Goal: Transaction & Acquisition: Purchase product/service

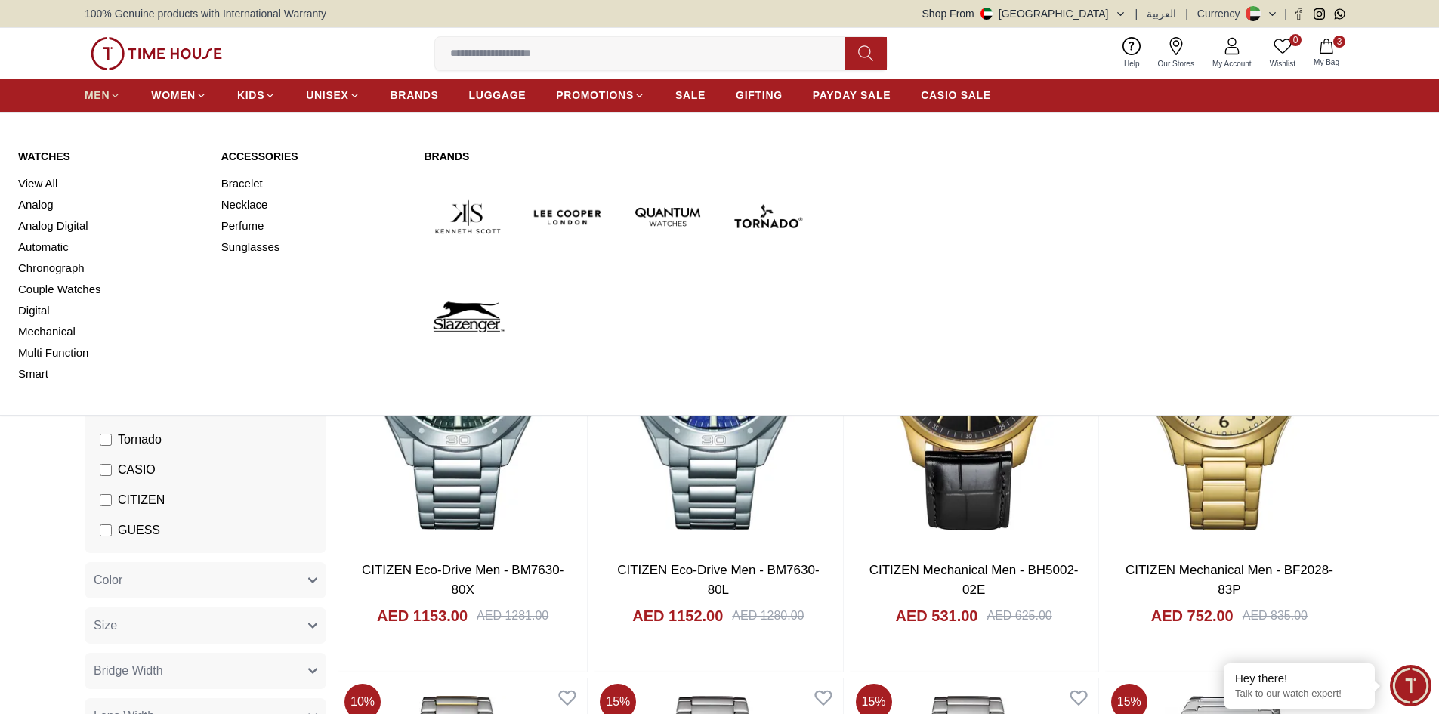
click at [93, 96] on span "MEN" at bounding box center [97, 95] width 25 height 15
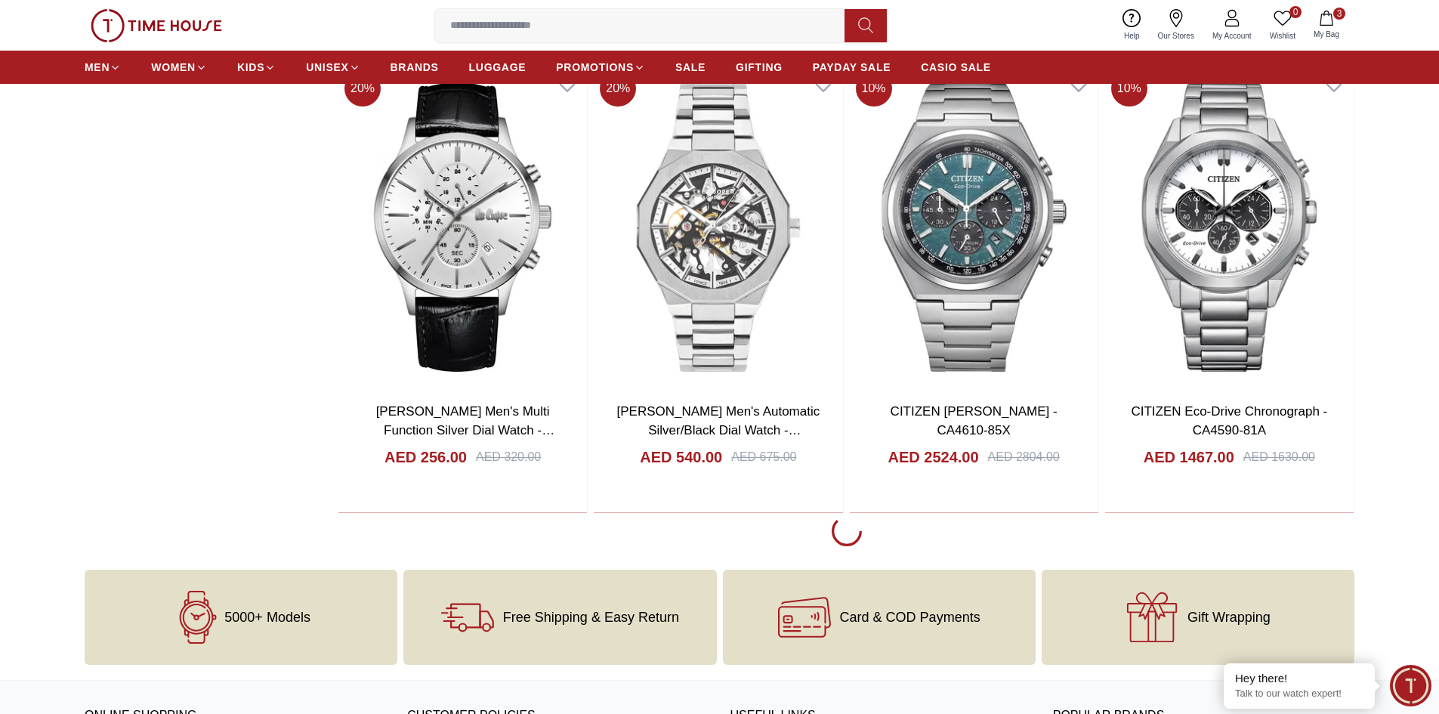
scroll to position [4307, 0]
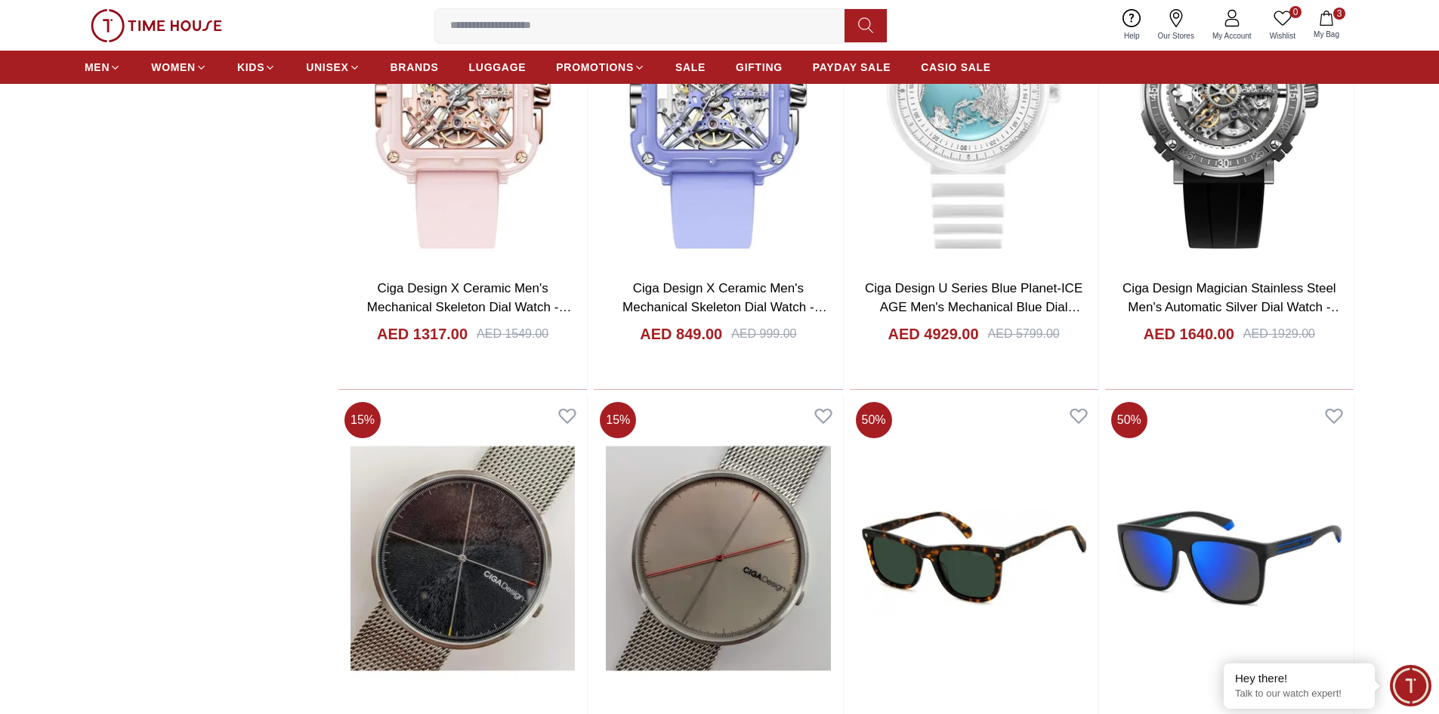
scroll to position [7556, 0]
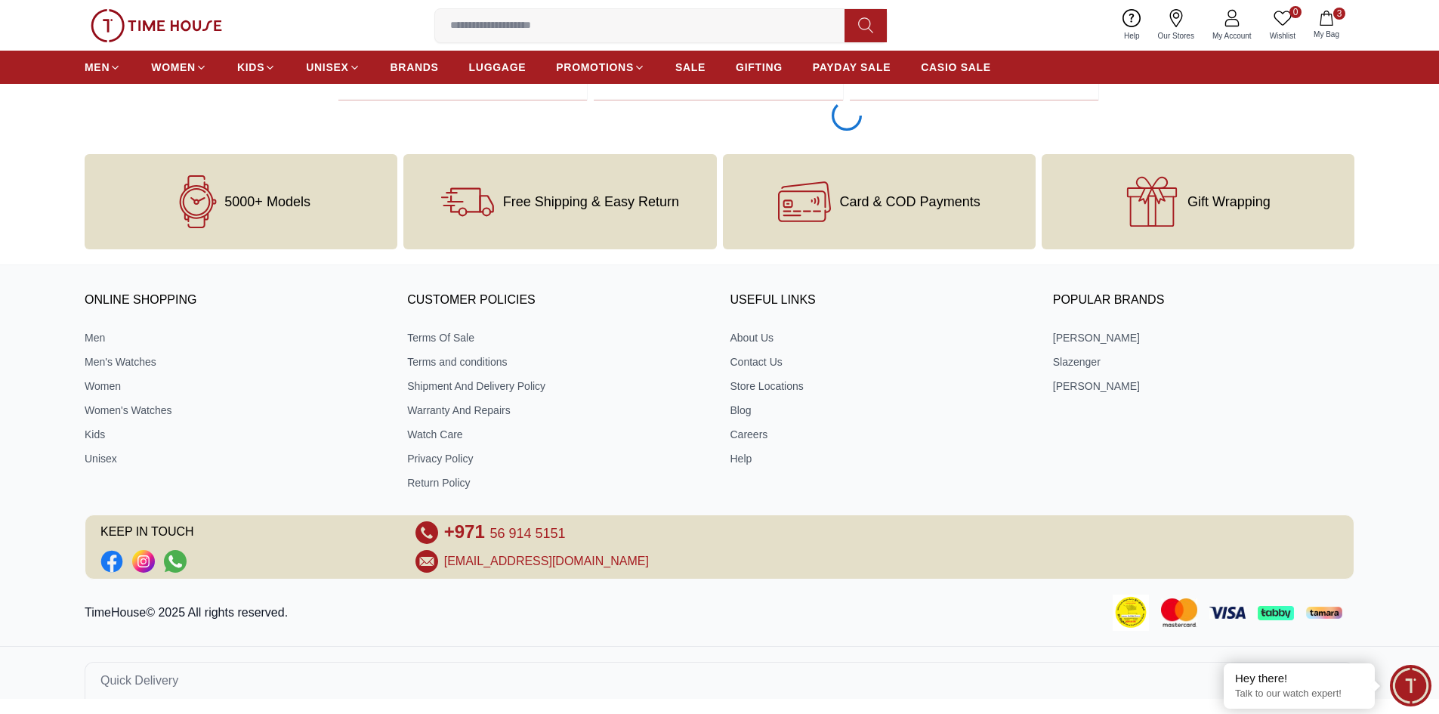
scroll to position [9209, 0]
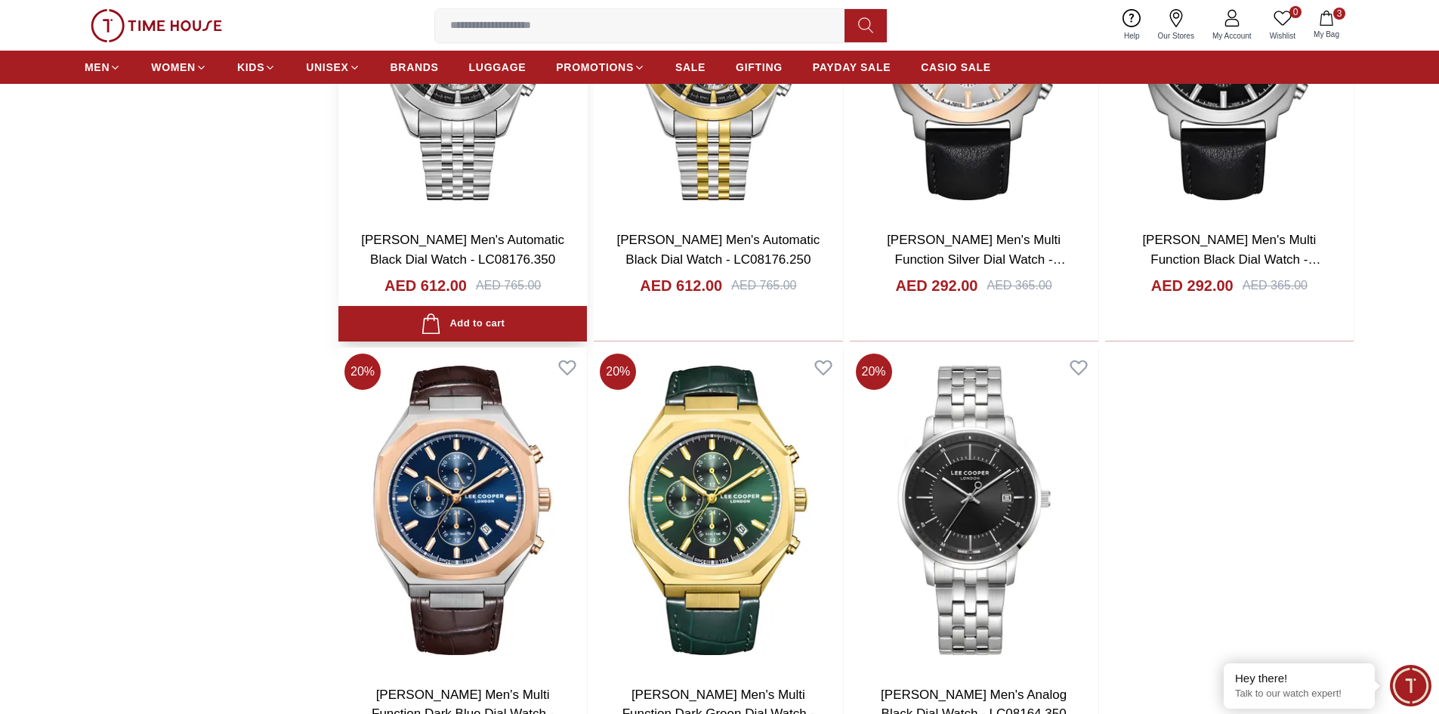
scroll to position [13289, 0]
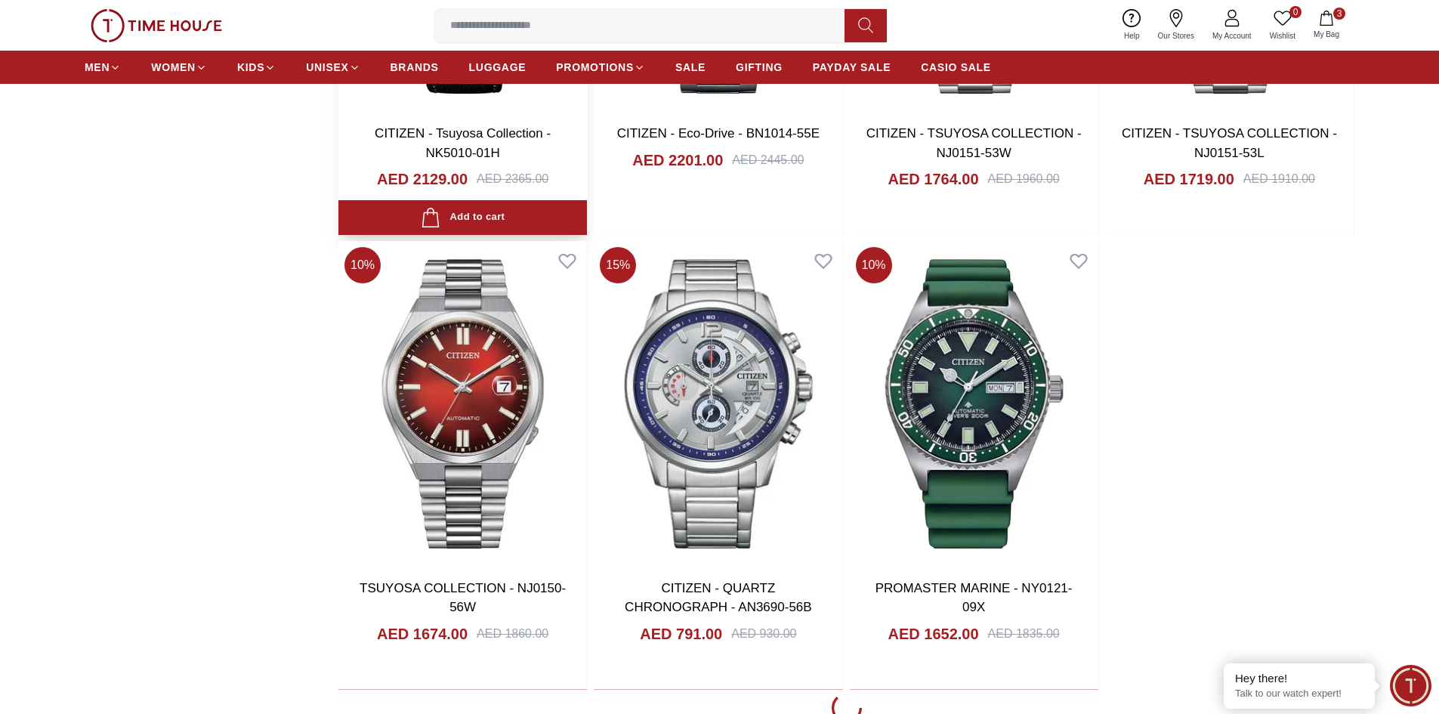
scroll to position [17822, 0]
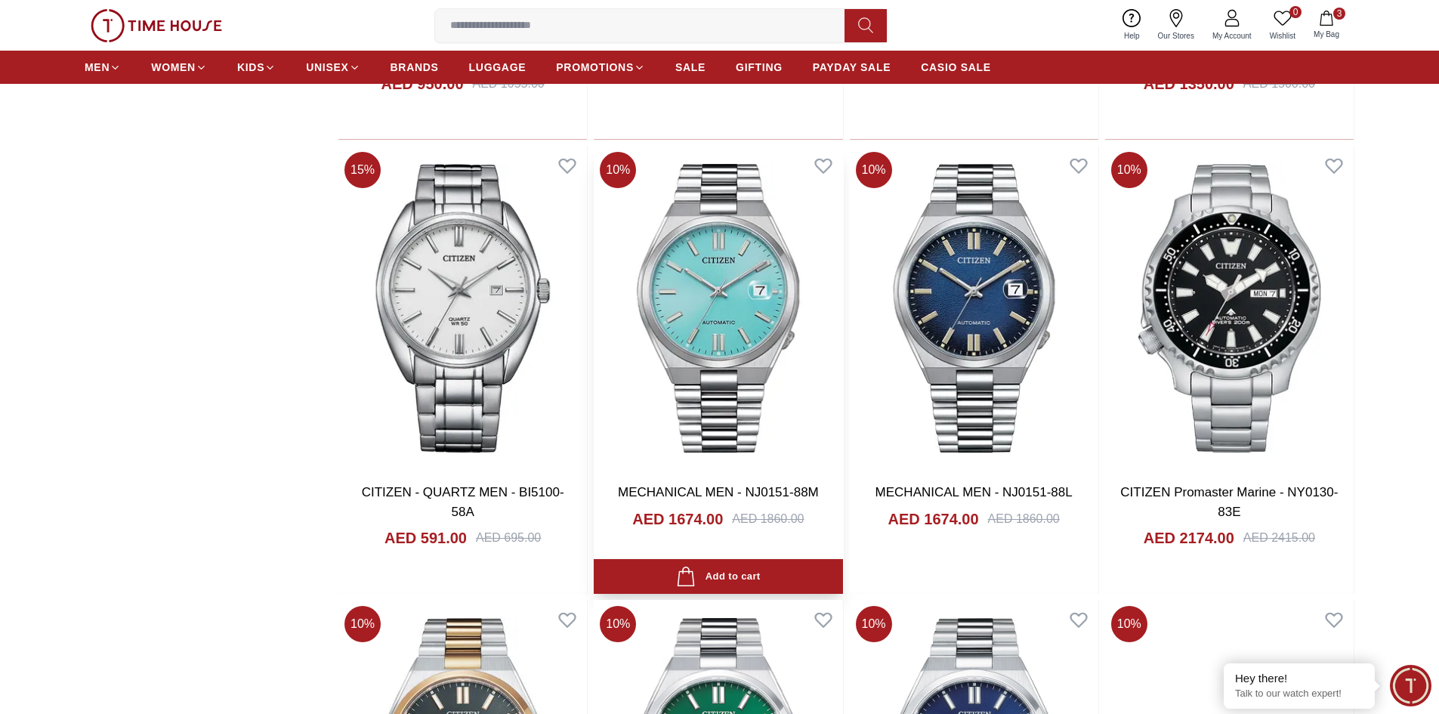
scroll to position [19636, 0]
